Goal: Task Accomplishment & Management: Complete application form

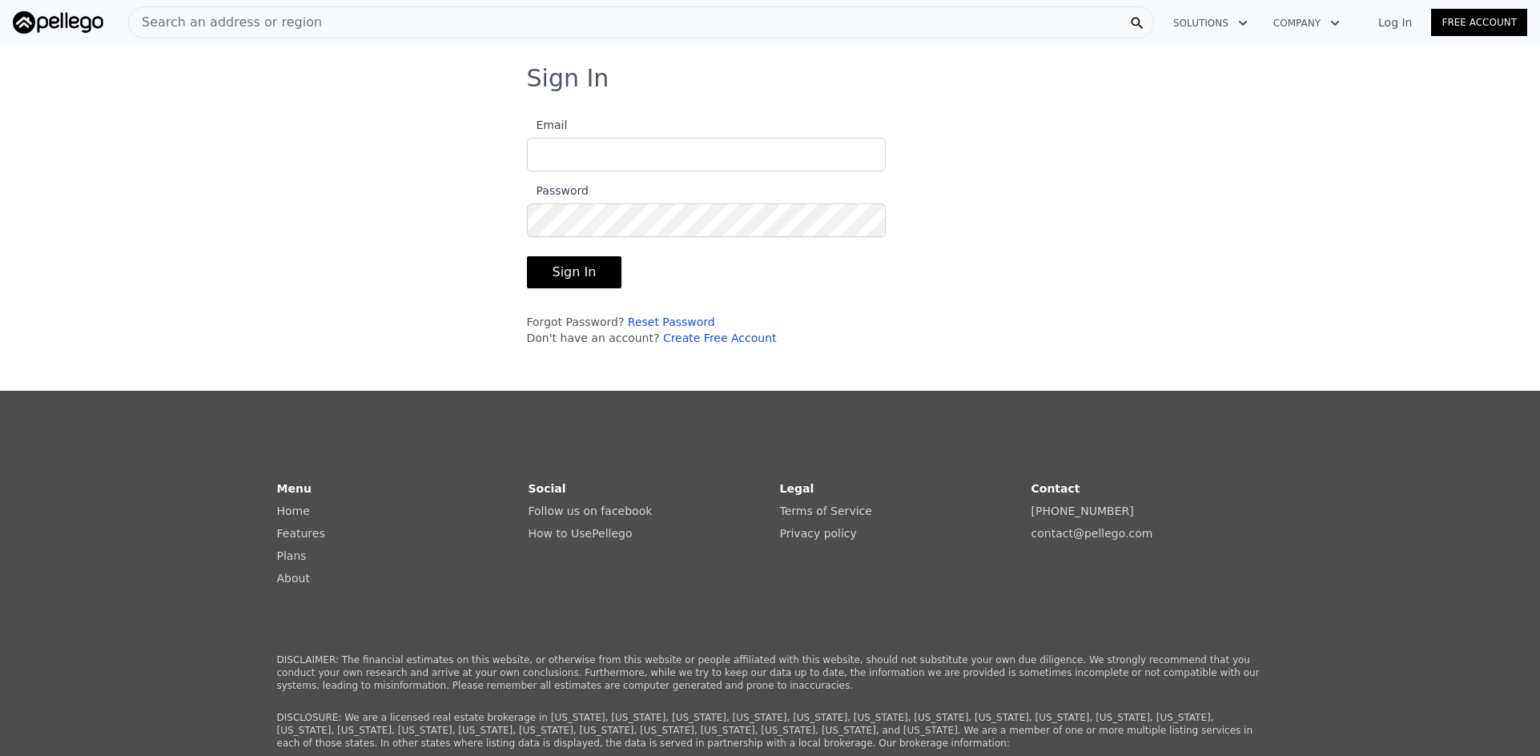
click at [426, 356] on div "Sign In Email Password Sign In Forgot Password? Reset Password Don't have an ac…" at bounding box center [770, 211] width 1540 height 295
click at [695, 335] on link "Create Free Account" at bounding box center [720, 337] width 114 height 13
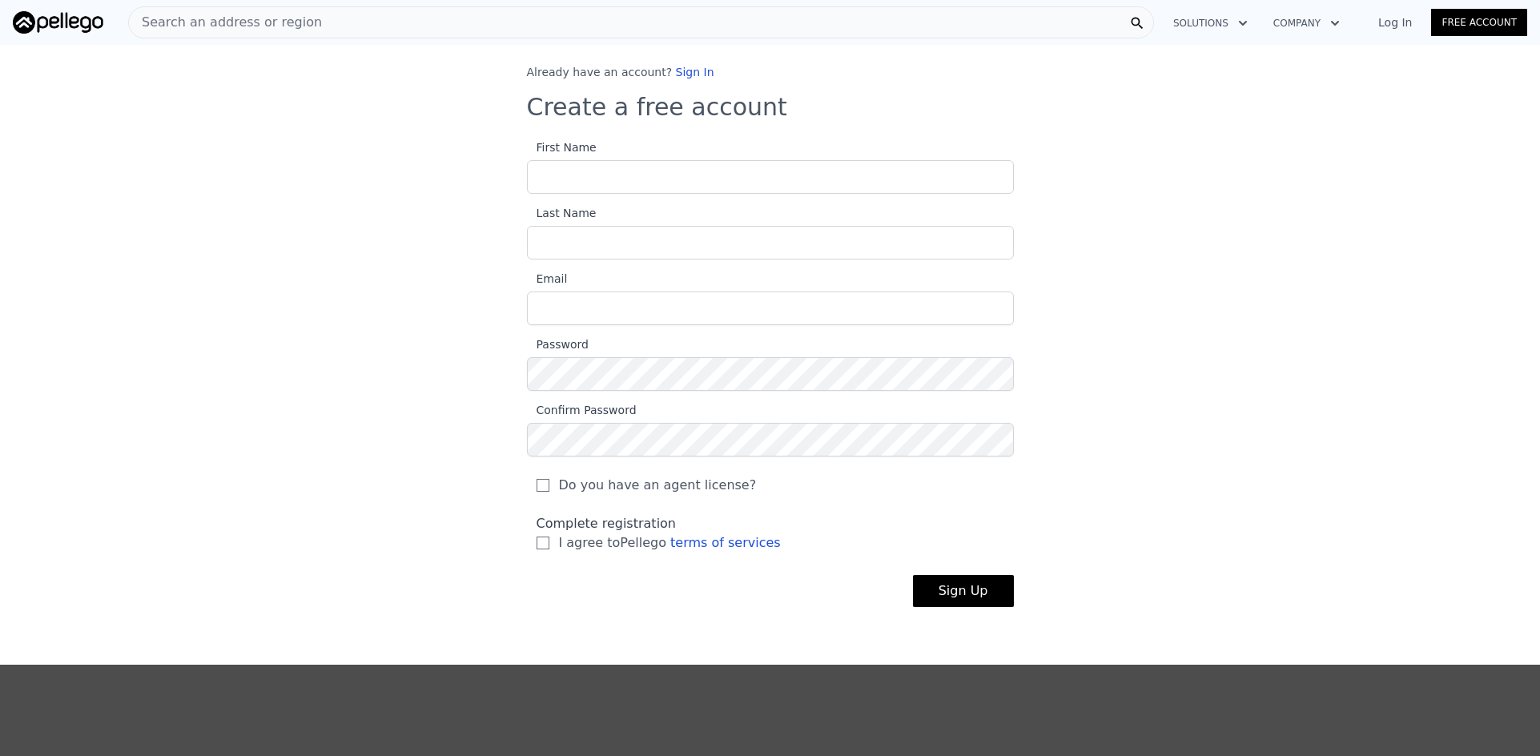
click at [913, 575] on button "Sign Up" at bounding box center [963, 591] width 101 height 32
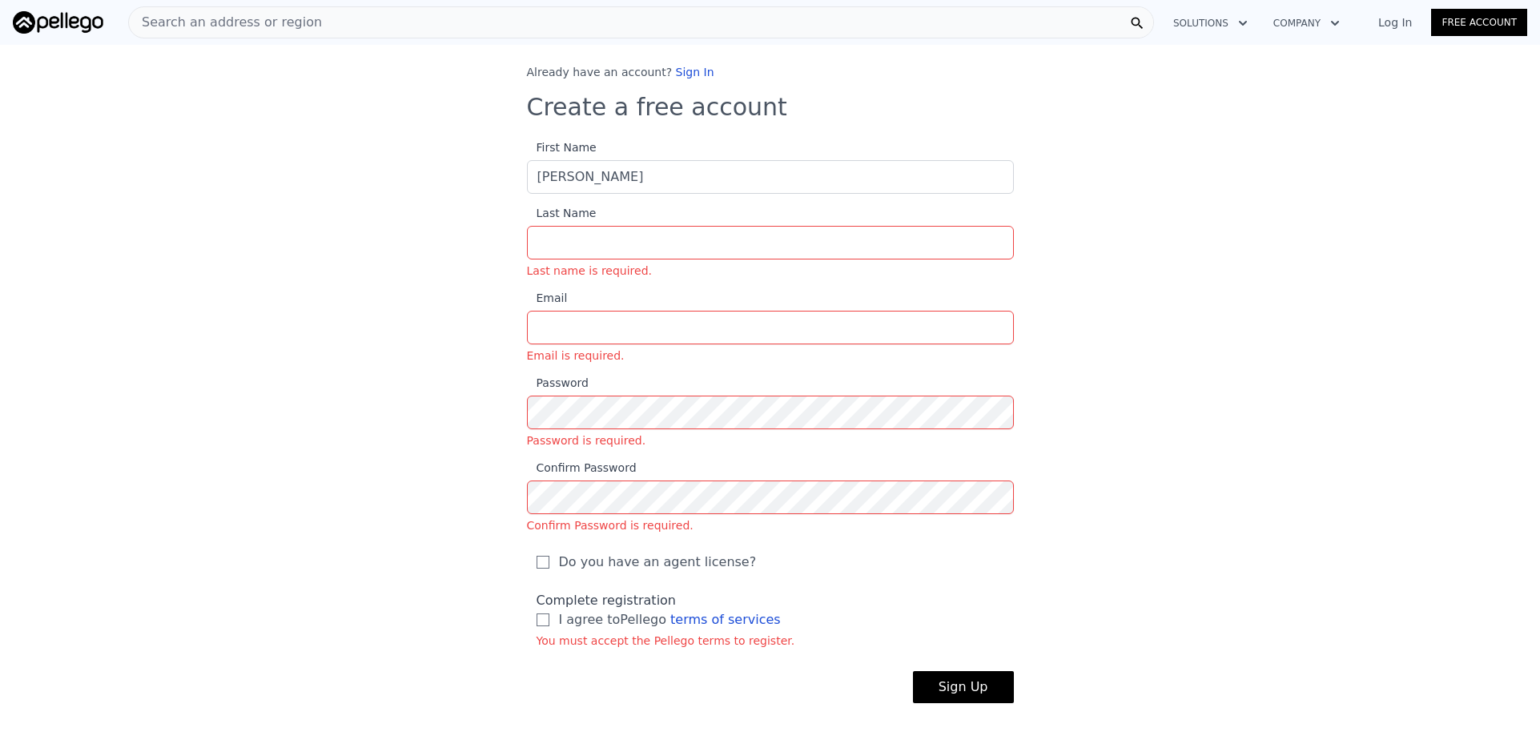
type input "[PERSON_NAME]"
click at [572, 237] on input "Last Name Last name is required." at bounding box center [770, 243] width 487 height 34
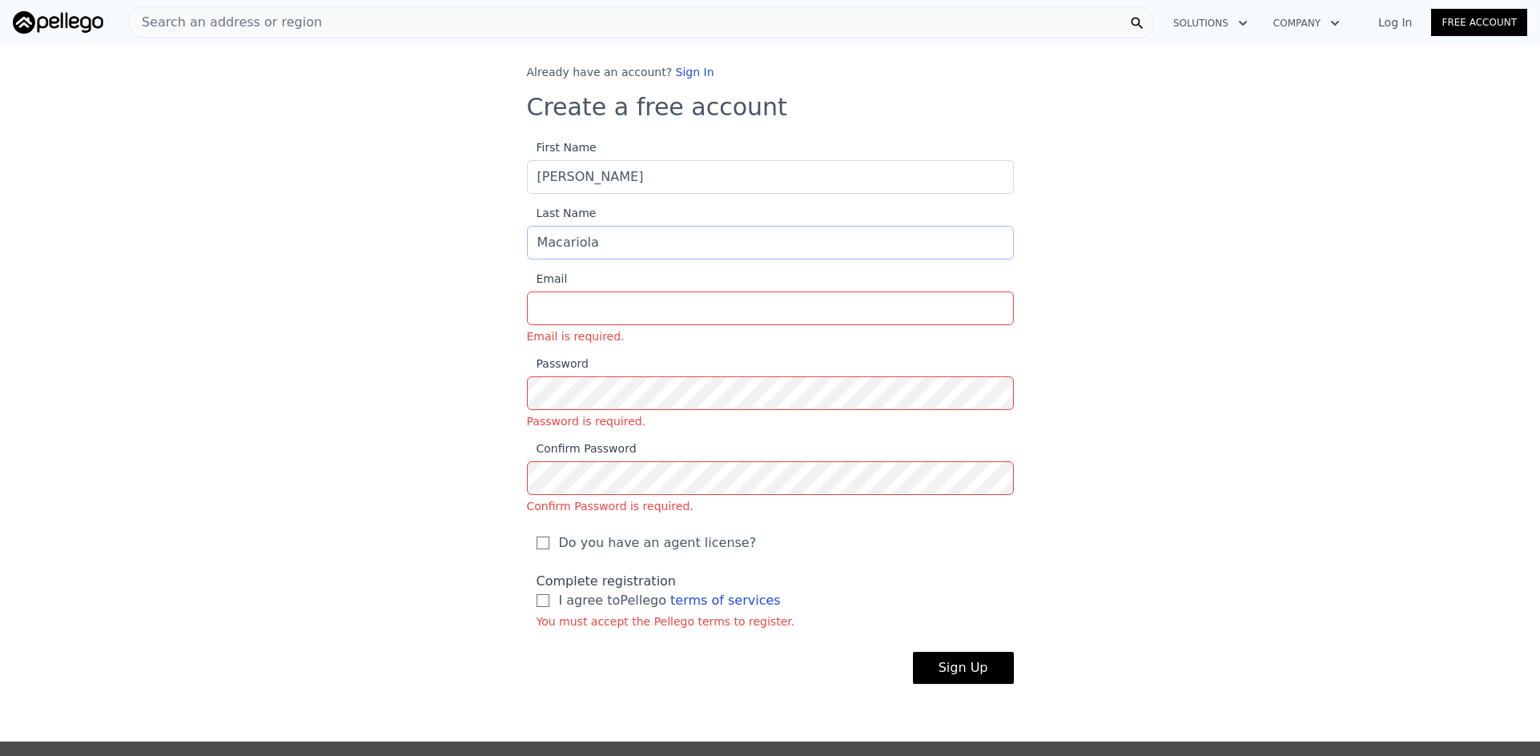
type input "Macariola"
click at [552, 306] on input "Email Email is required." at bounding box center [770, 308] width 487 height 34
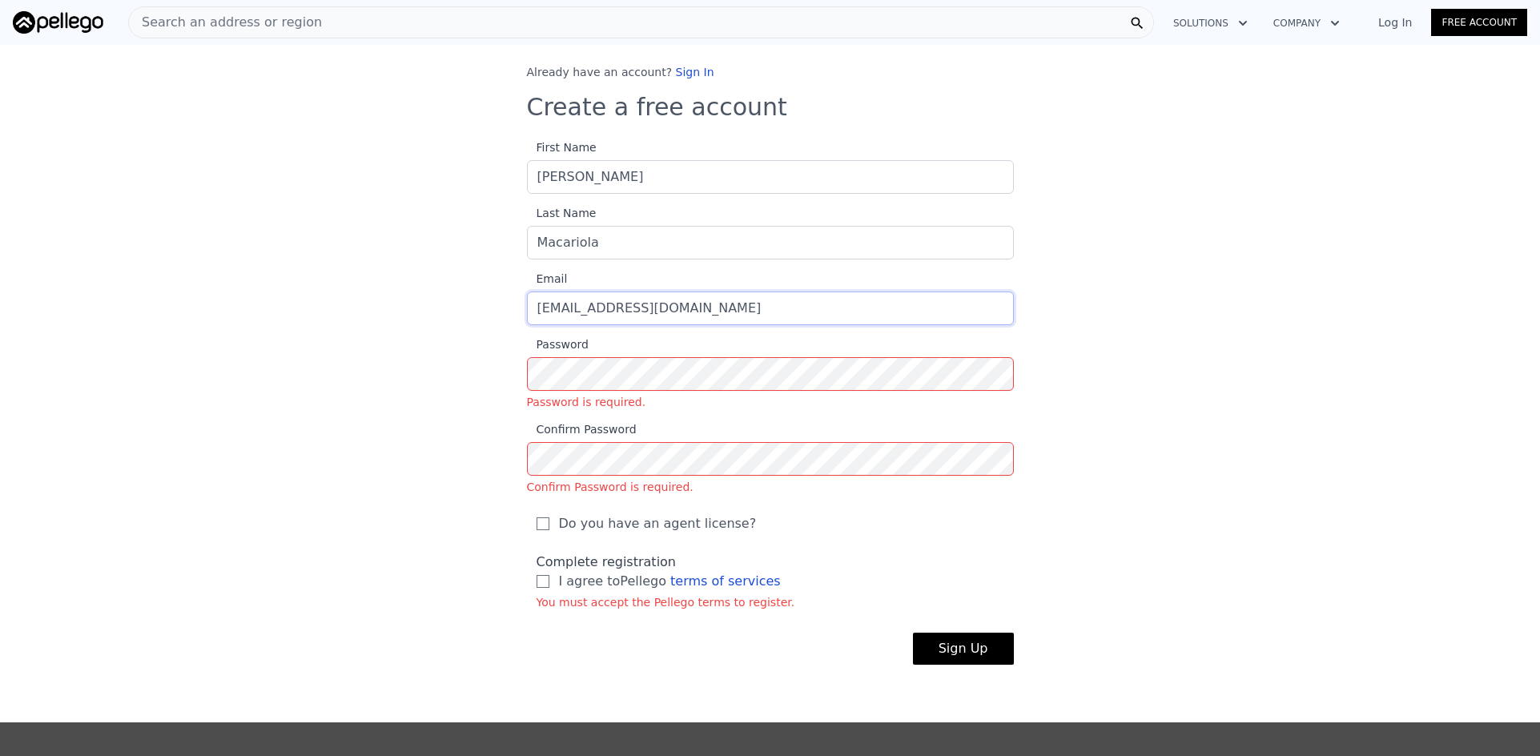
type input "[EMAIL_ADDRESS][DOMAIN_NAME]"
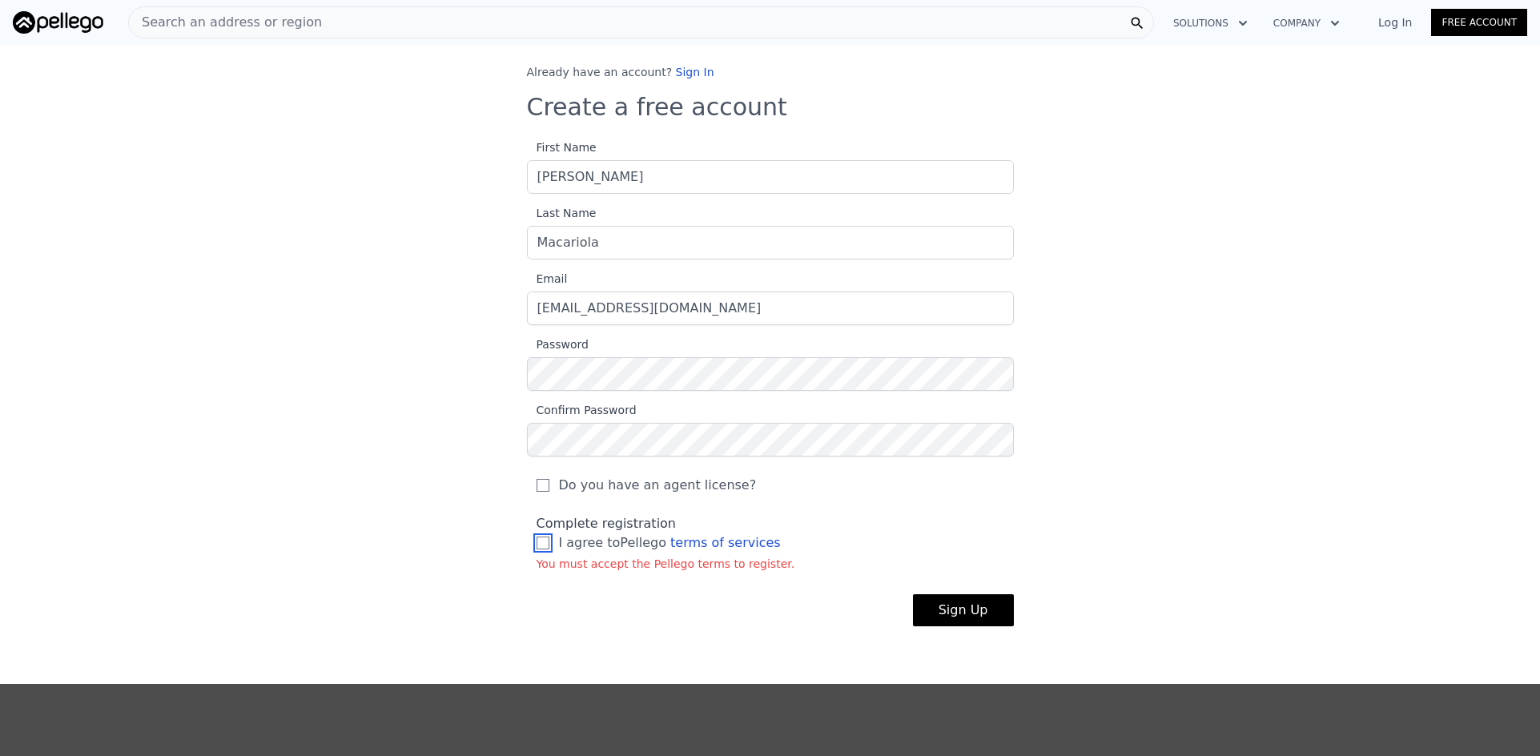
click at [536, 544] on input "I agree to Pellego terms of services" at bounding box center [542, 542] width 13 height 13
checkbox input "true"
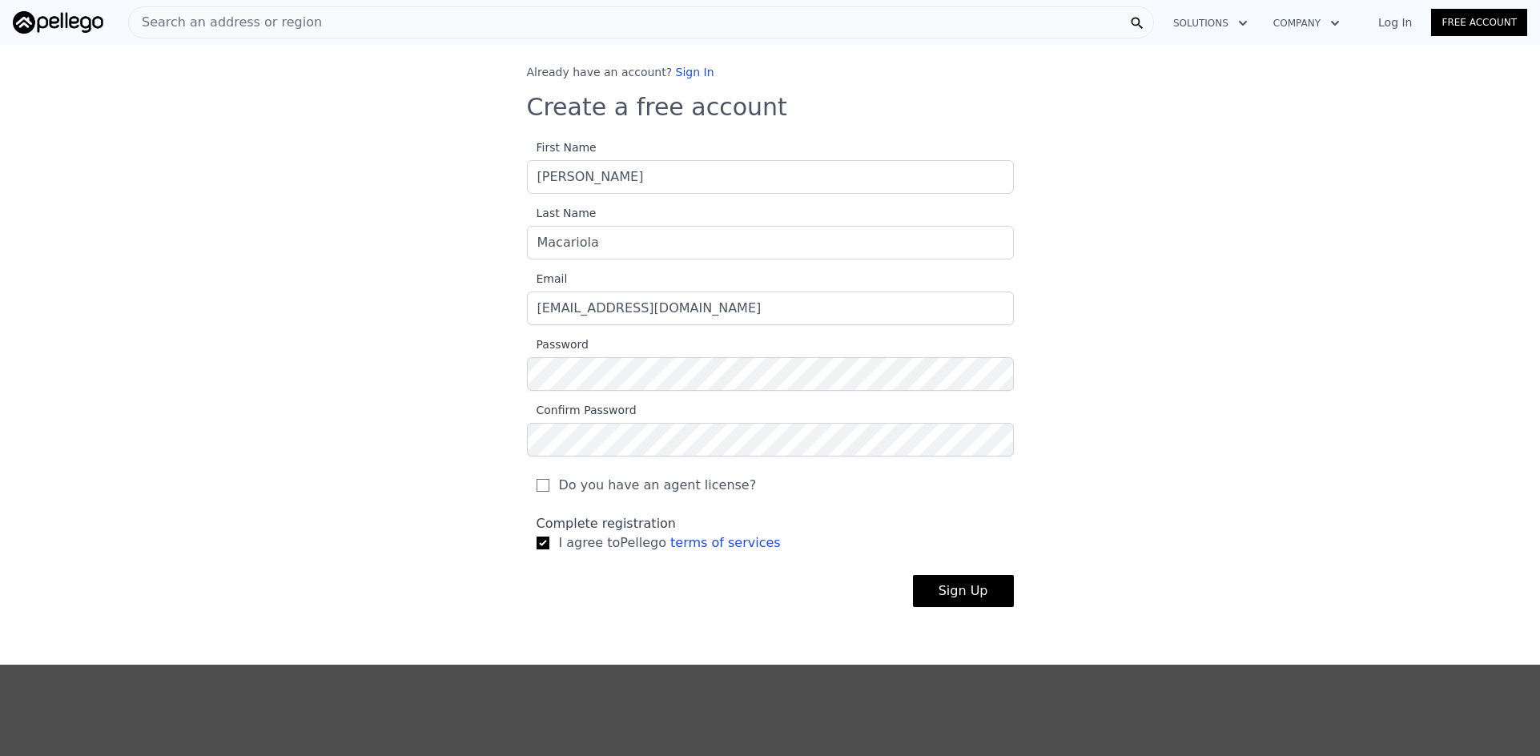
click at [939, 584] on button "Sign Up" at bounding box center [963, 591] width 101 height 32
